Goal: Complete application form

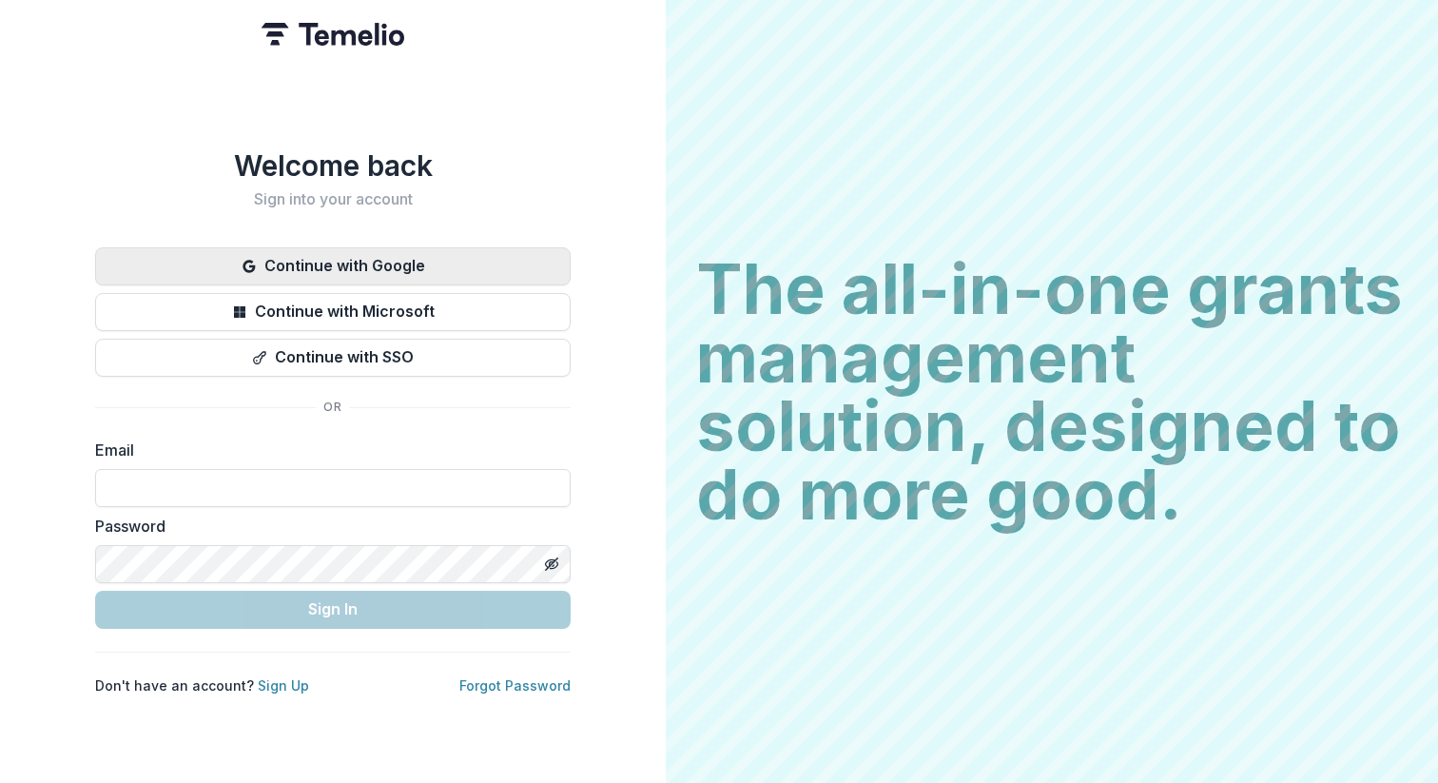
click at [437, 272] on button "Continue with Google" at bounding box center [332, 266] width 475 height 38
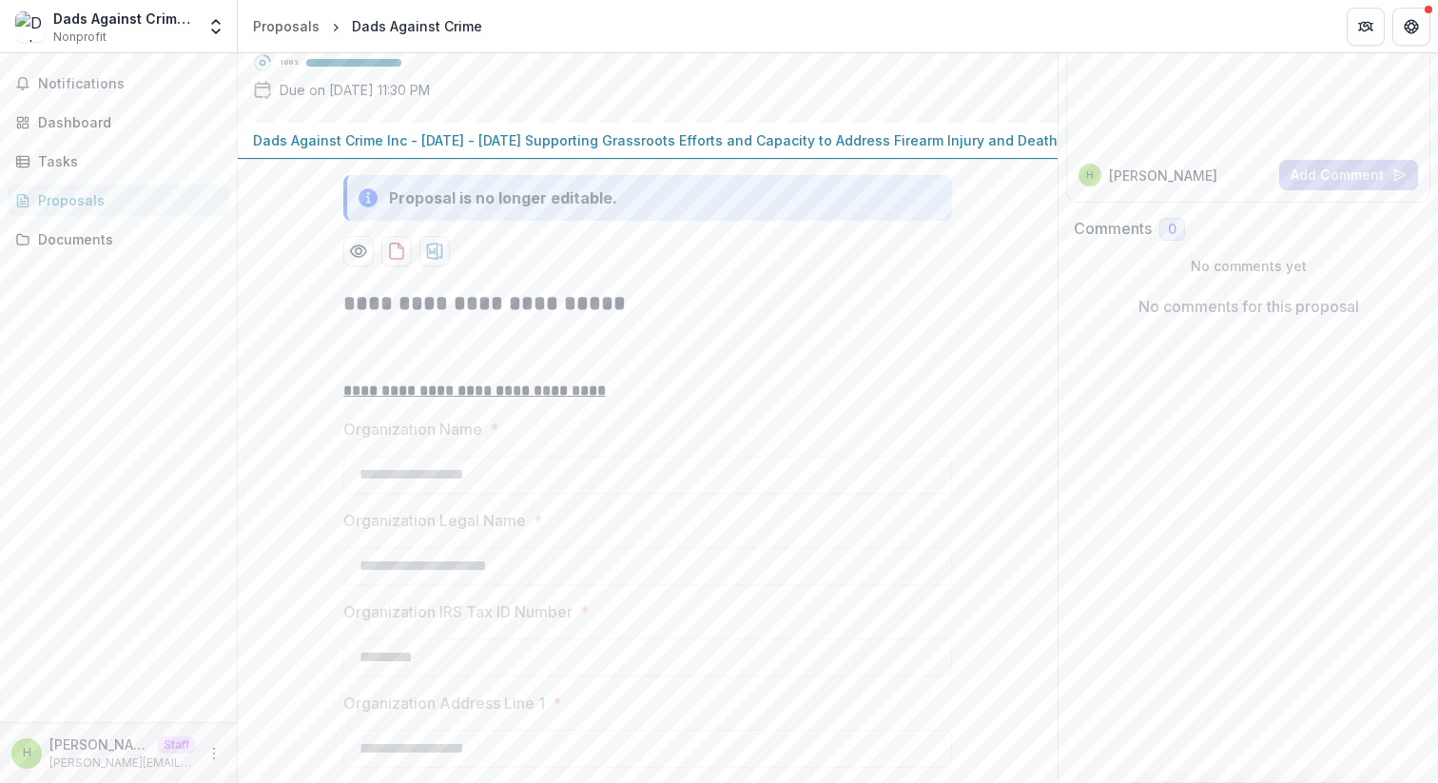
scroll to position [200, 0]
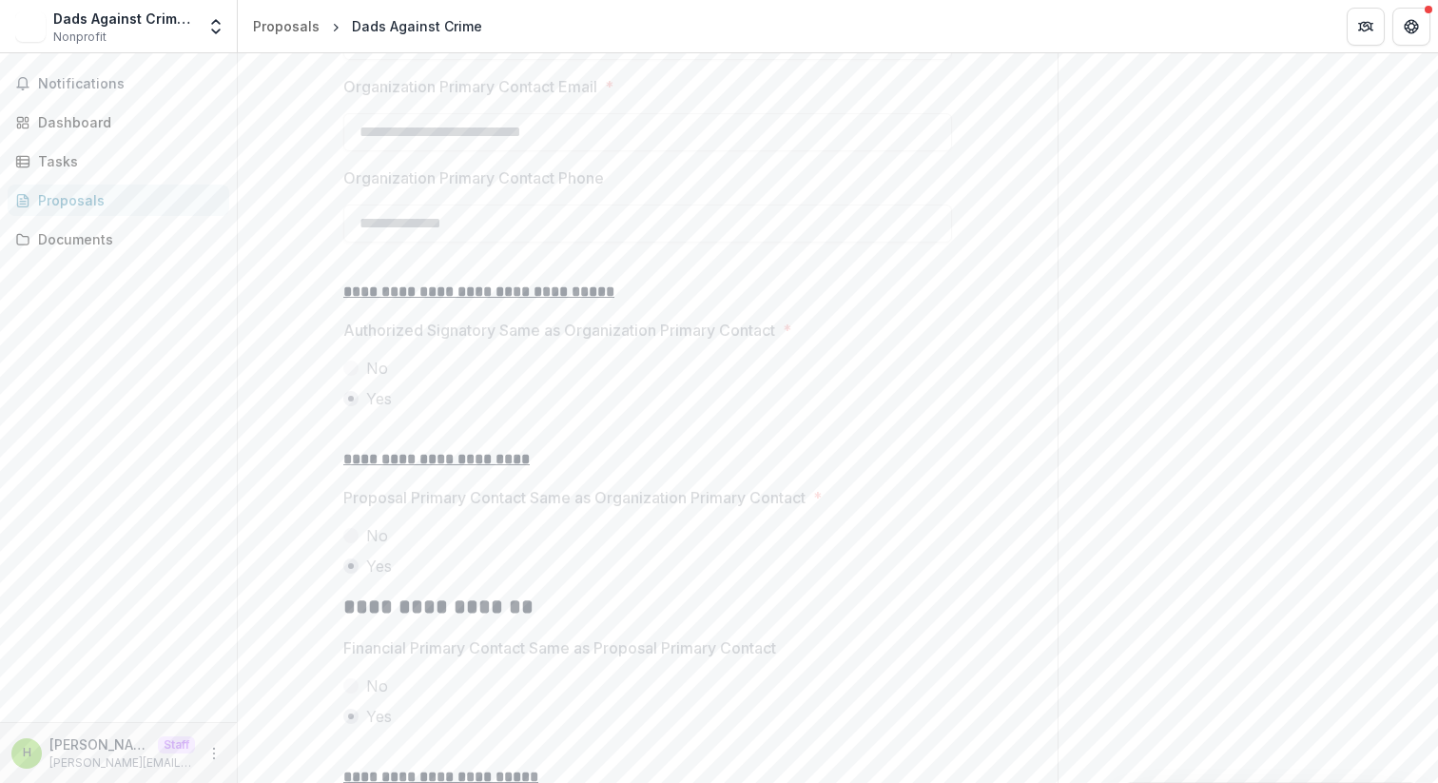
scroll to position [3273, 0]
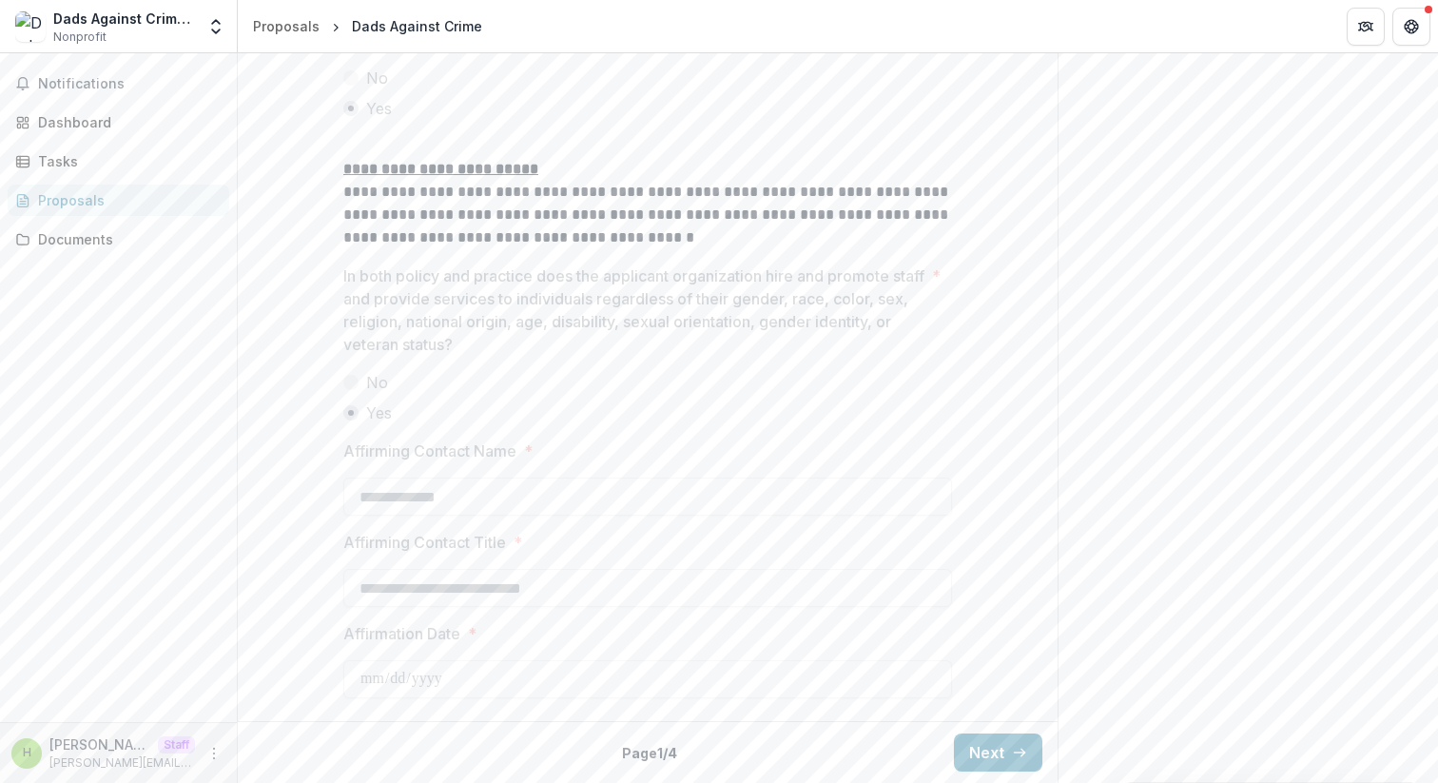
click at [960, 729] on div "Back Page 1 / 4 Next" at bounding box center [648, 752] width 820 height 62
click at [961, 737] on button "Next" at bounding box center [998, 752] width 88 height 38
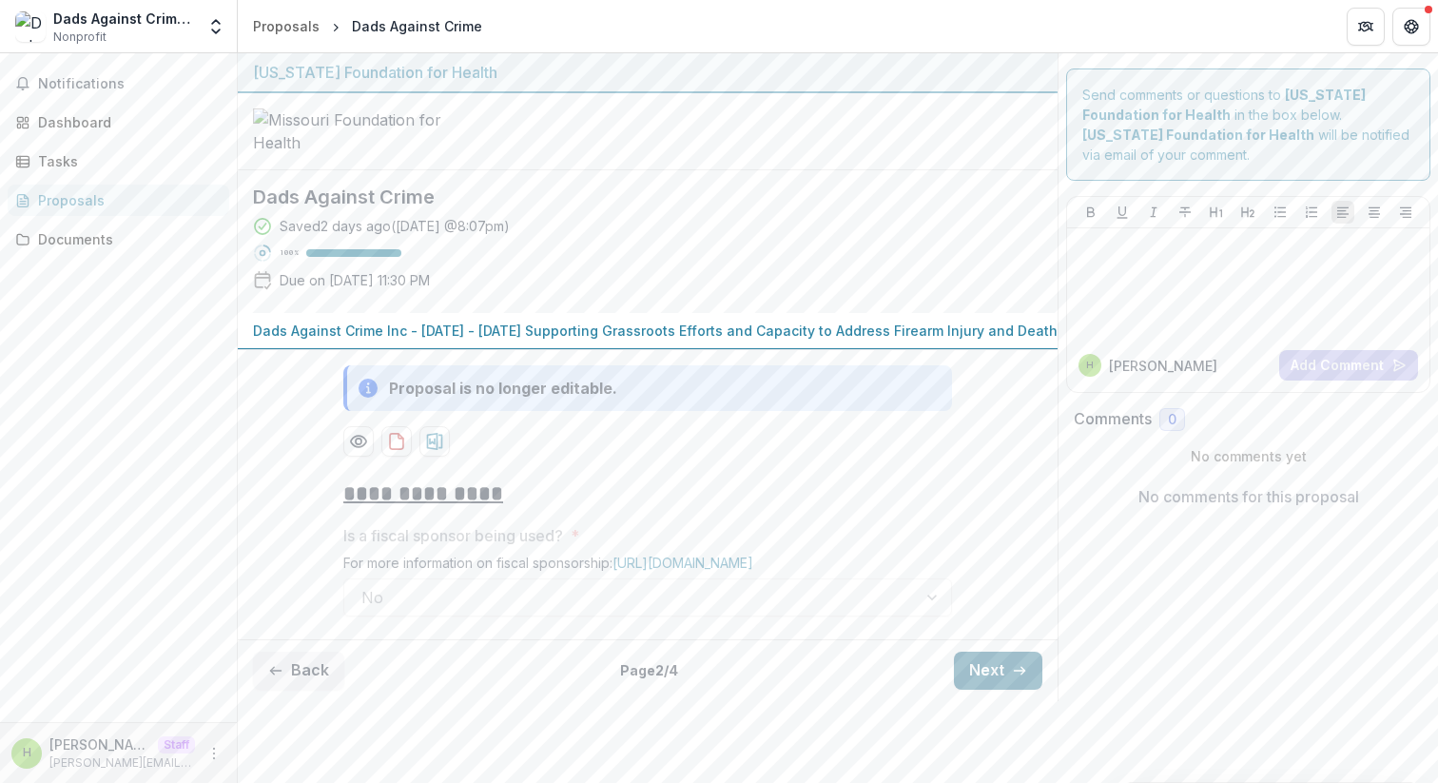
click at [961, 689] on button "Next" at bounding box center [998, 670] width 88 height 38
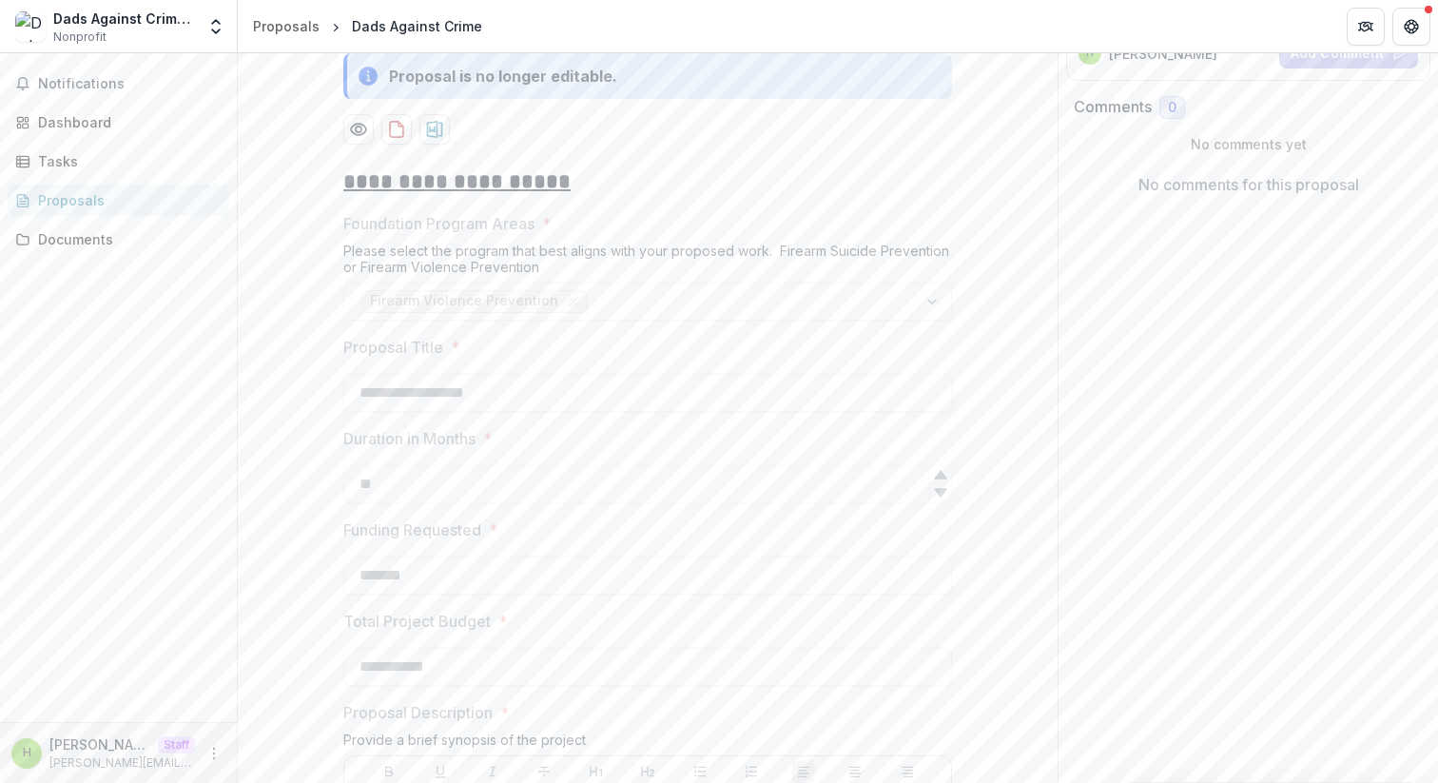
scroll to position [458, 0]
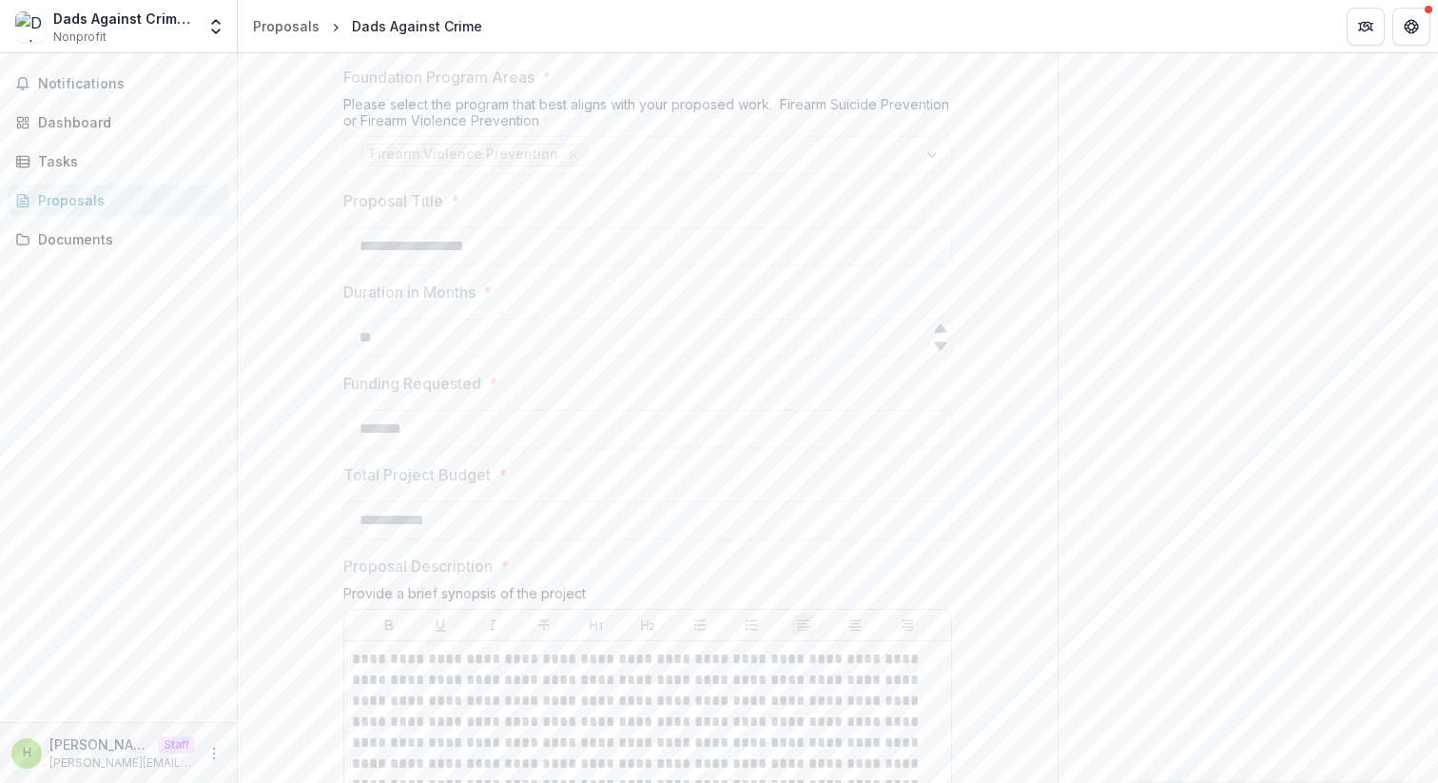
click at [683, 174] on div "Firearm Violence Prevention" at bounding box center [647, 155] width 609 height 38
click at [683, 212] on label "Proposal Title *" at bounding box center [641, 200] width 597 height 23
